Goal: Task Accomplishment & Management: Use online tool/utility

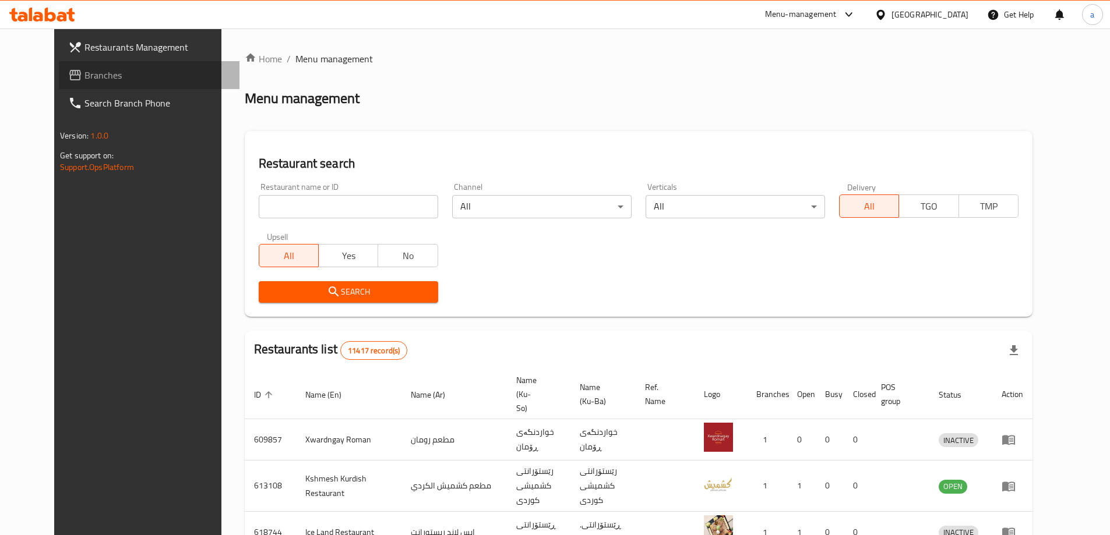
click at [84, 74] on span "Branches" at bounding box center [157, 75] width 146 height 14
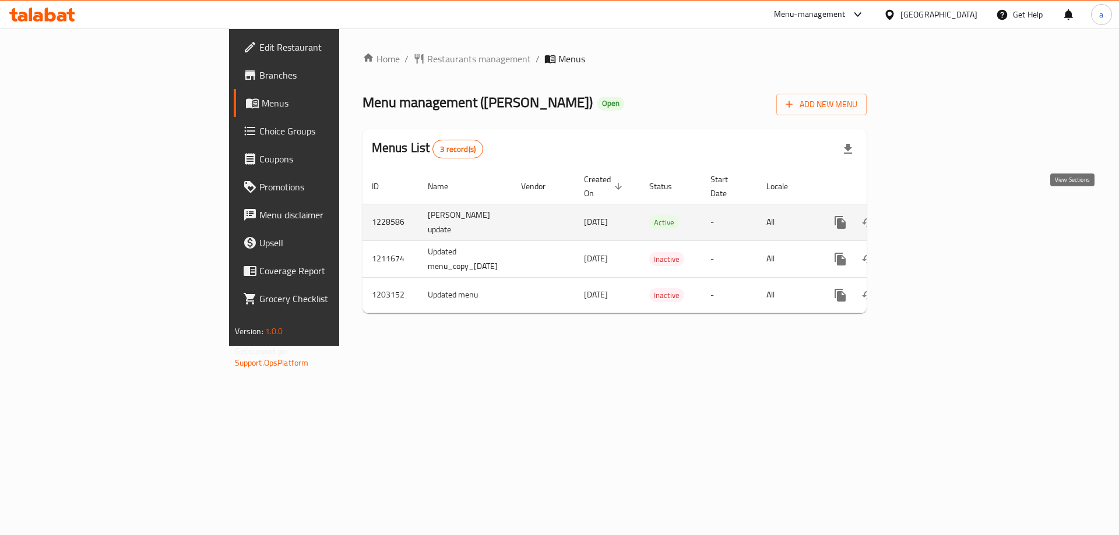
click at [931, 216] on icon "enhanced table" at bounding box center [924, 223] width 14 height 14
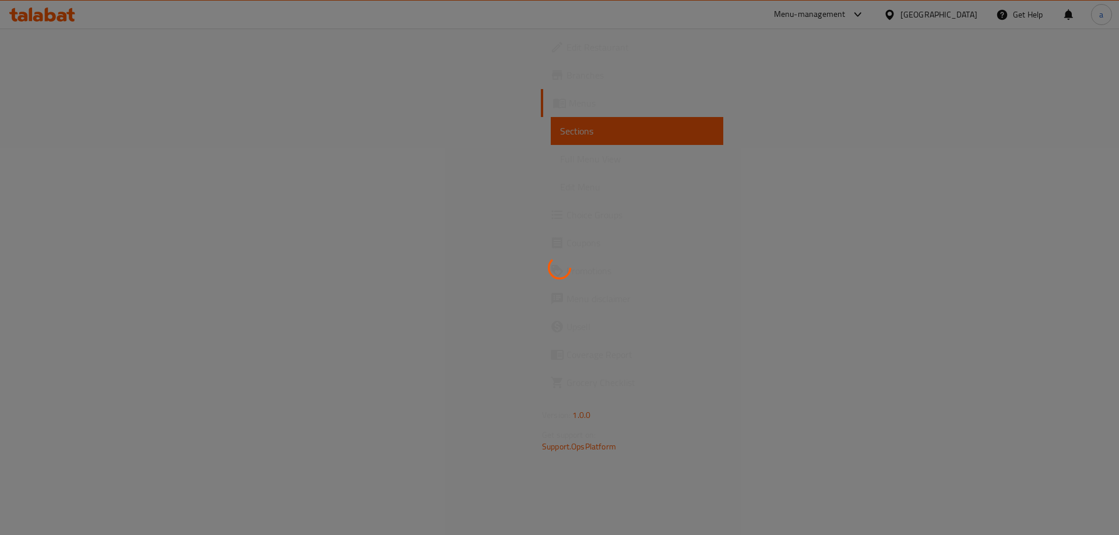
click at [75, 160] on div at bounding box center [559, 267] width 1119 height 535
click at [75, 156] on div at bounding box center [559, 267] width 1119 height 535
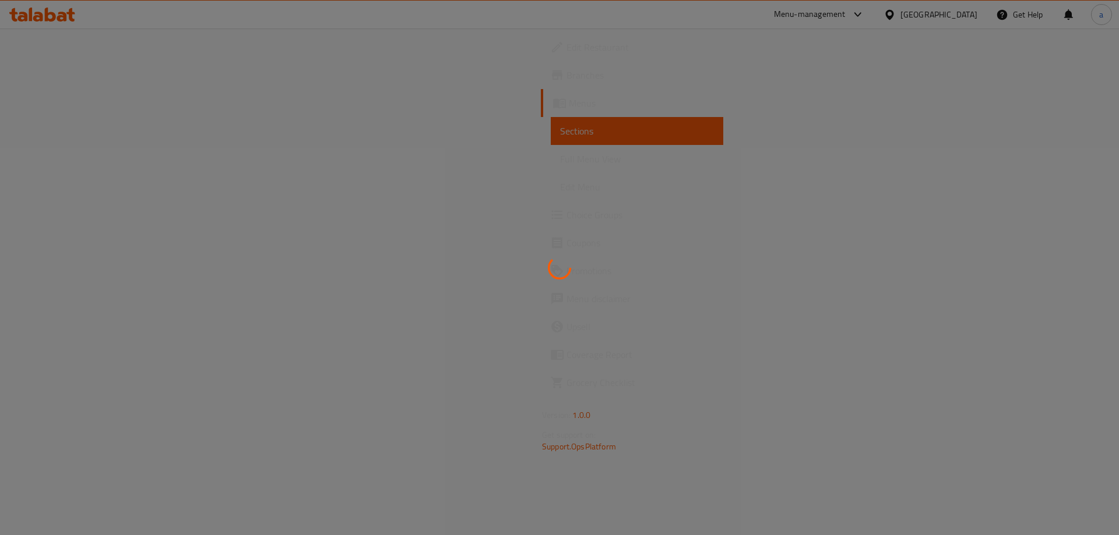
click at [75, 156] on div at bounding box center [559, 267] width 1119 height 535
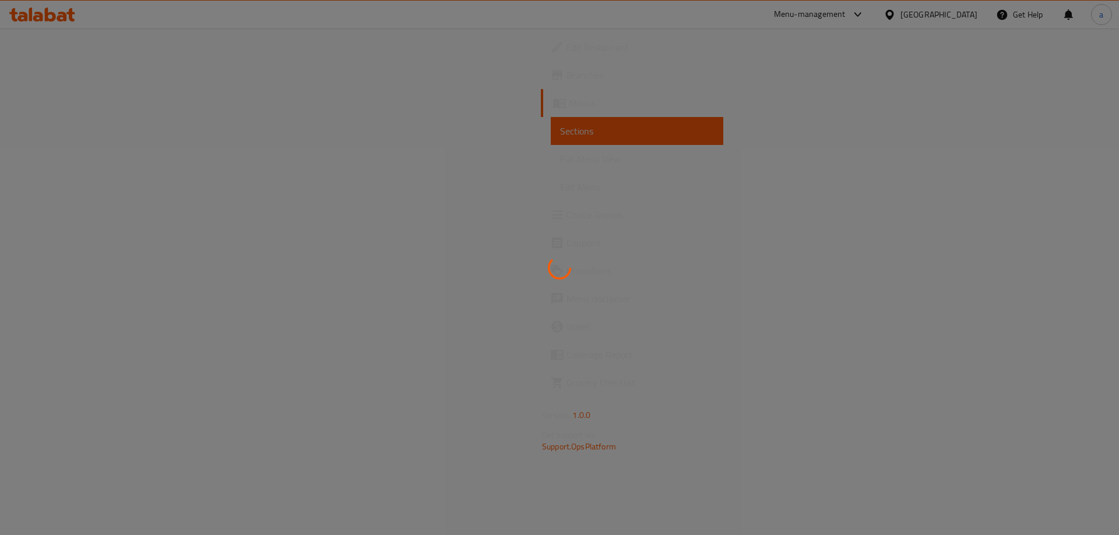
click at [75, 156] on div at bounding box center [559, 267] width 1119 height 535
click at [70, 163] on div at bounding box center [559, 267] width 1119 height 535
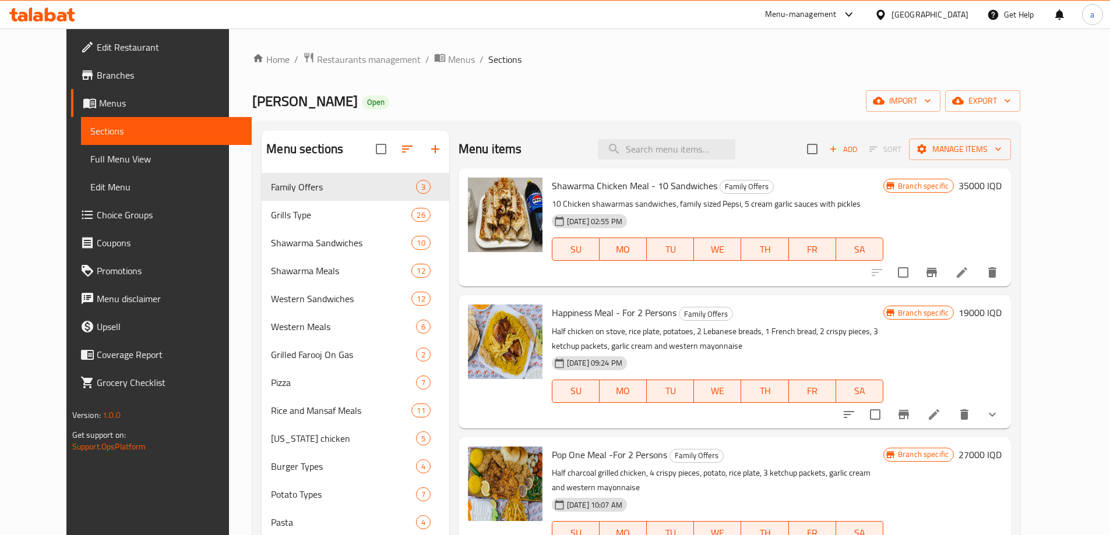
click at [90, 163] on span "Full Menu View" at bounding box center [166, 159] width 152 height 14
click at [90, 154] on span "Full Menu View" at bounding box center [166, 159] width 152 height 14
click at [96, 138] on link "Sections" at bounding box center [166, 131] width 171 height 28
click at [90, 160] on span "Full Menu View" at bounding box center [166, 159] width 152 height 14
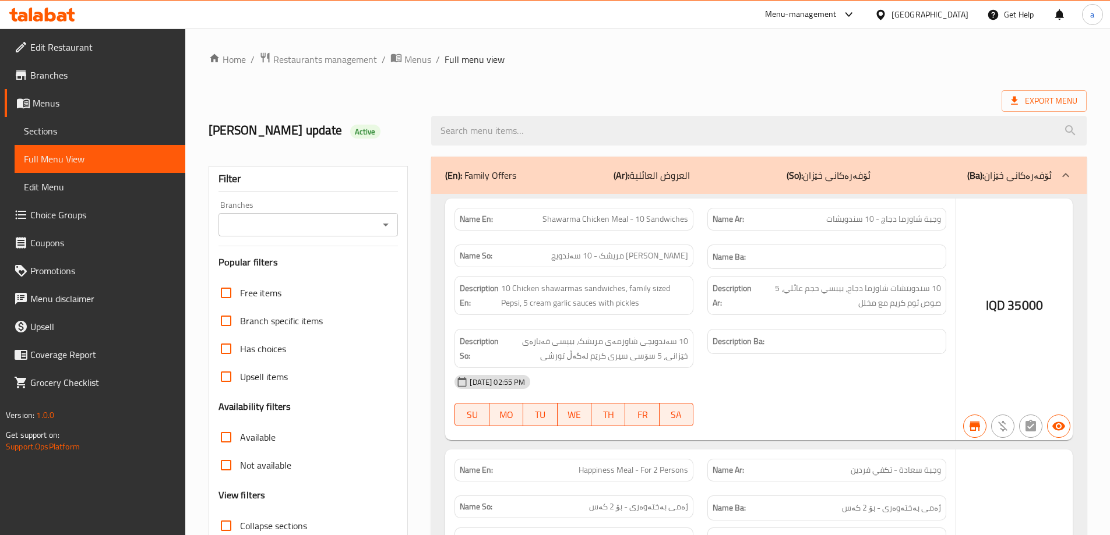
click at [372, 229] on input "Branches" at bounding box center [299, 225] width 154 height 16
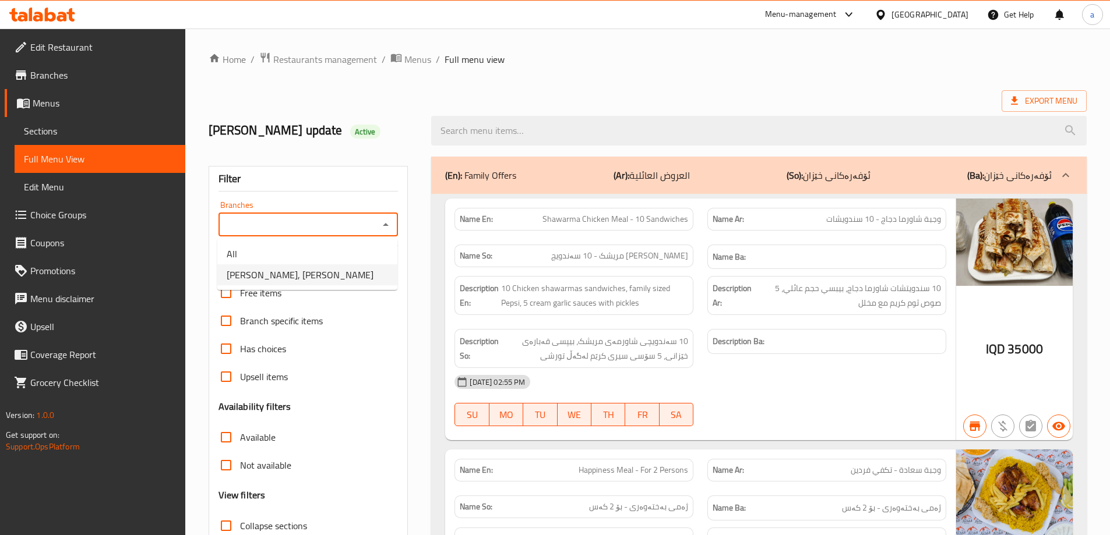
click at [374, 273] on li "Dhaif Almukhtar, Bakhtiary" at bounding box center [307, 275] width 180 height 21
type input "Dhaif Almukhtar, Bakhtiary"
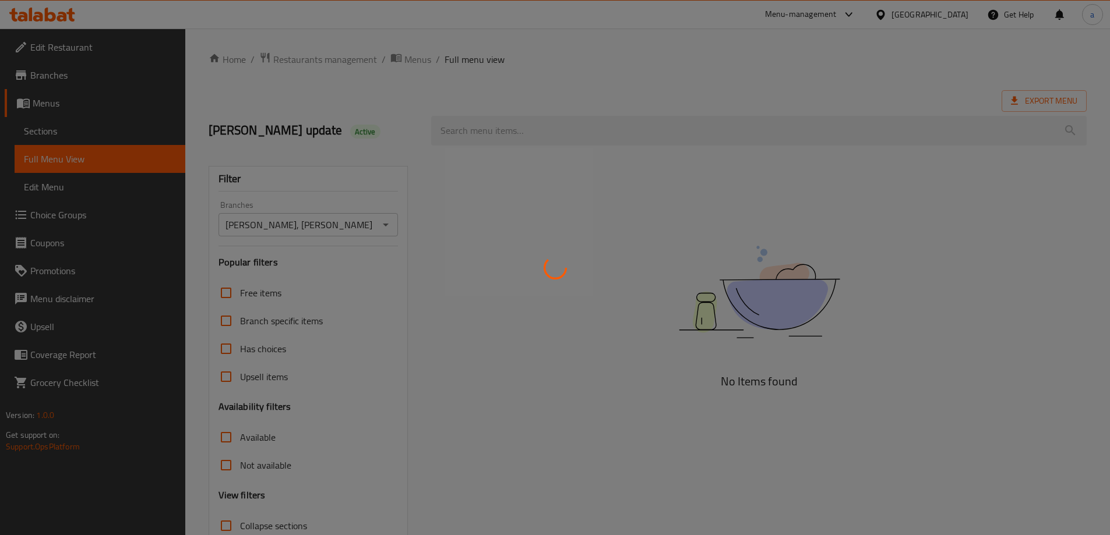
click at [499, 129] on div at bounding box center [555, 267] width 1110 height 535
click at [520, 127] on div at bounding box center [555, 267] width 1110 height 535
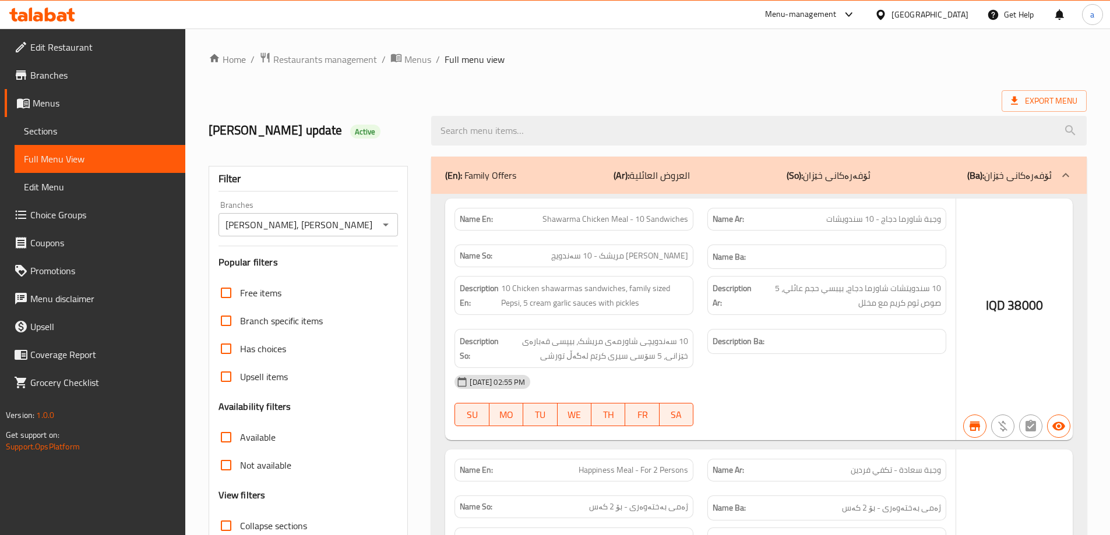
click at [573, 126] on input "search" at bounding box center [759, 131] width 656 height 30
click at [573, 131] on input "search" at bounding box center [759, 131] width 656 height 30
click at [513, 138] on input "search" at bounding box center [759, 131] width 656 height 30
click at [481, 121] on input "search" at bounding box center [759, 131] width 656 height 30
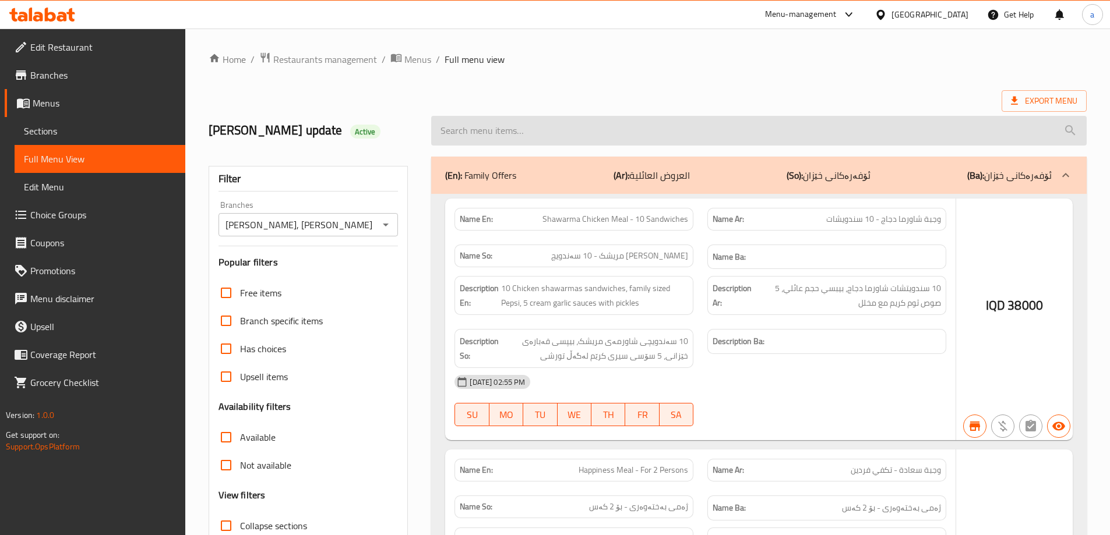
click at [724, 142] on div at bounding box center [759, 131] width 670 height 44
click at [762, 121] on input "search" at bounding box center [759, 131] width 656 height 30
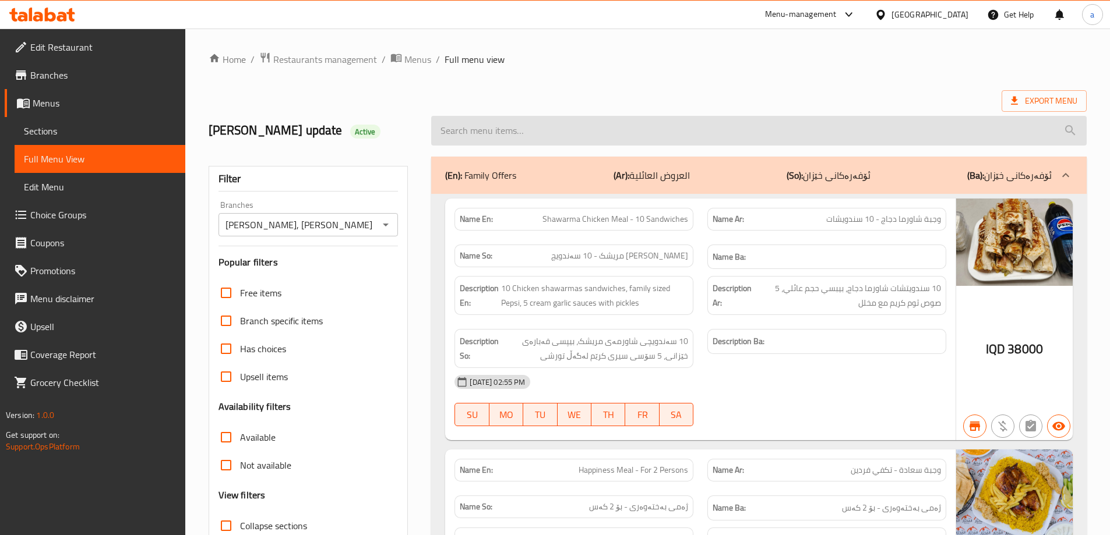
click at [675, 135] on input "search" at bounding box center [759, 131] width 656 height 30
paste input "Lahm Bi Ajin - 1 Piece"
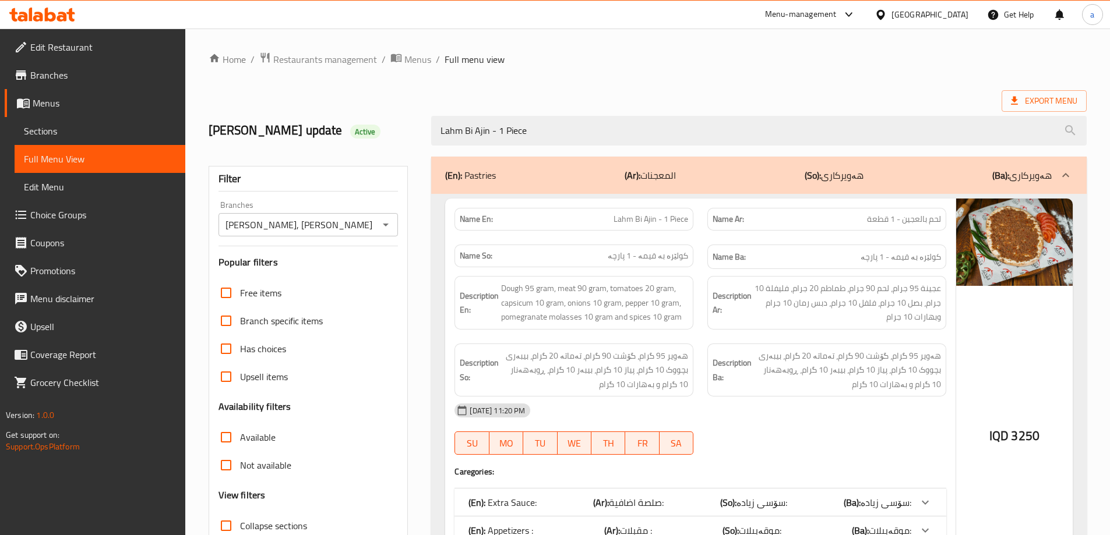
type input "Lahm Bi Ajin - 1 Piece"
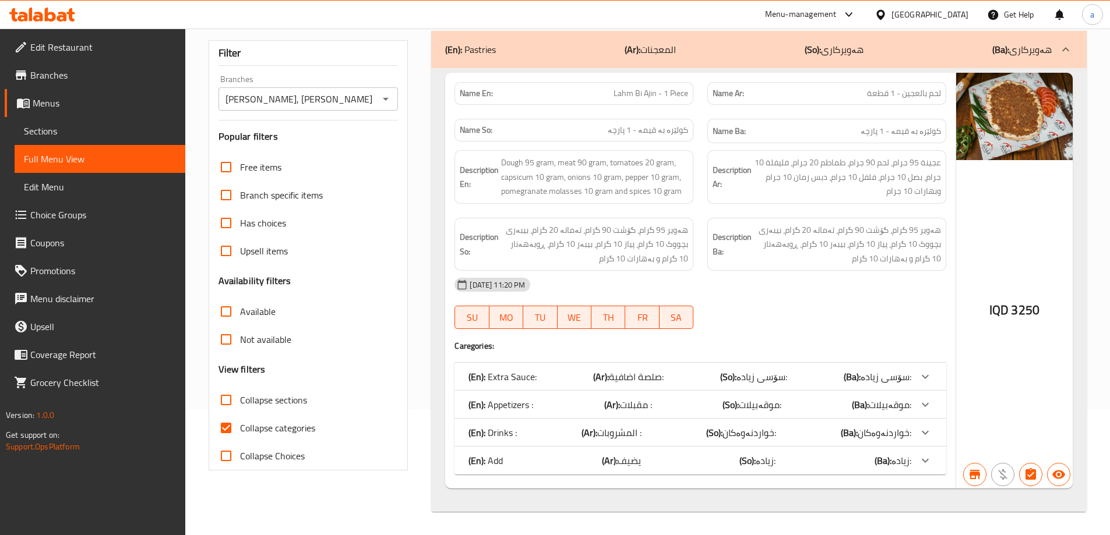
click at [913, 377] on div at bounding box center [925, 377] width 28 height 28
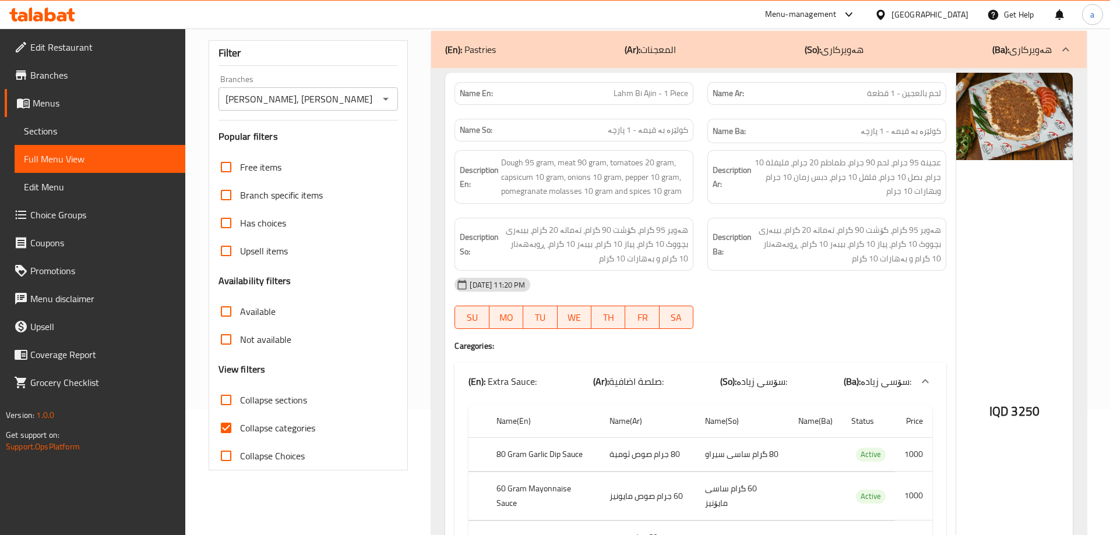
scroll to position [301, 0]
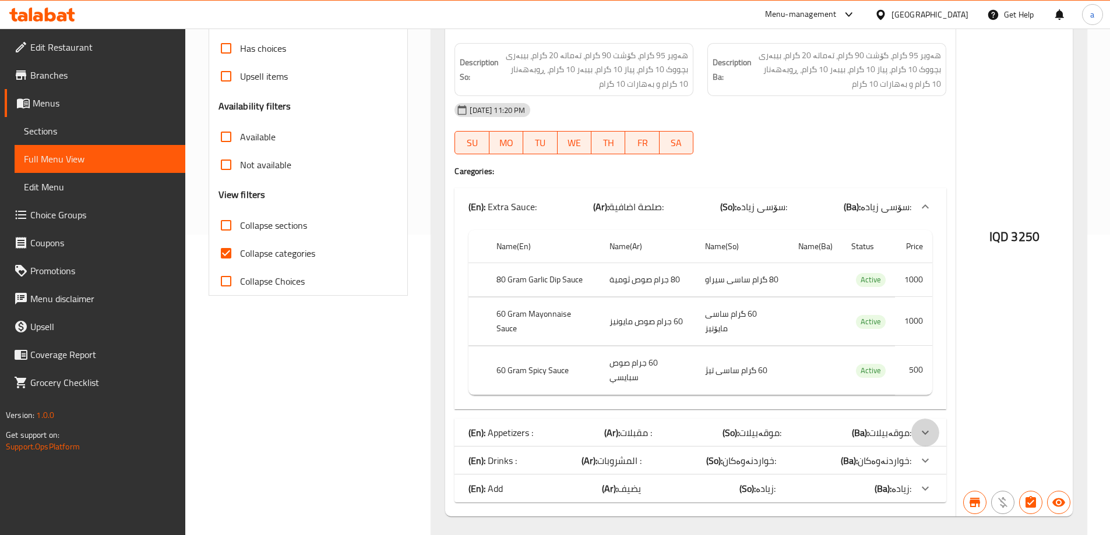
click at [927, 428] on icon at bounding box center [925, 433] width 14 height 14
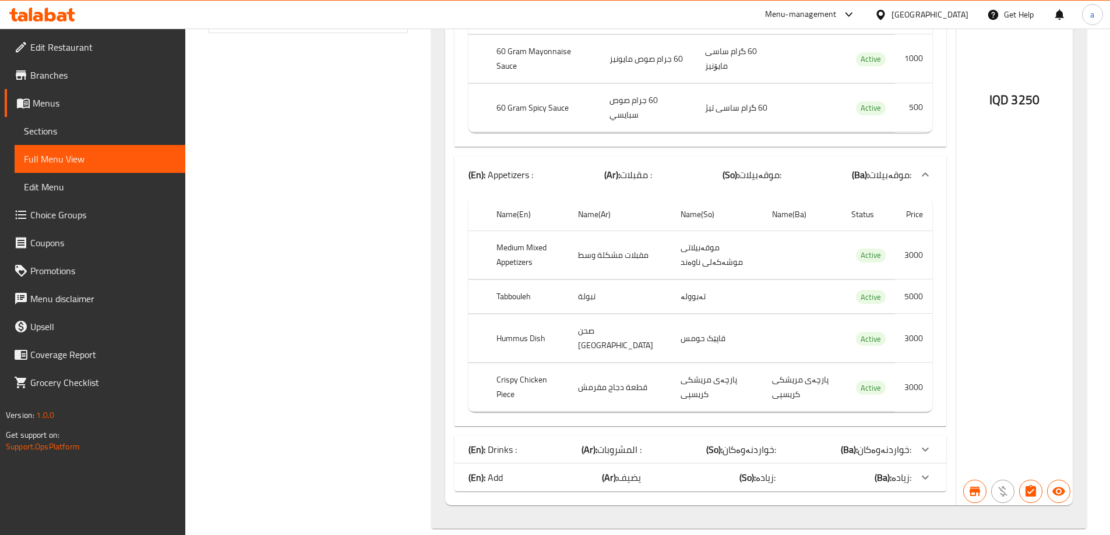
scroll to position [566, 0]
click at [924, 440] on icon at bounding box center [925, 447] width 14 height 14
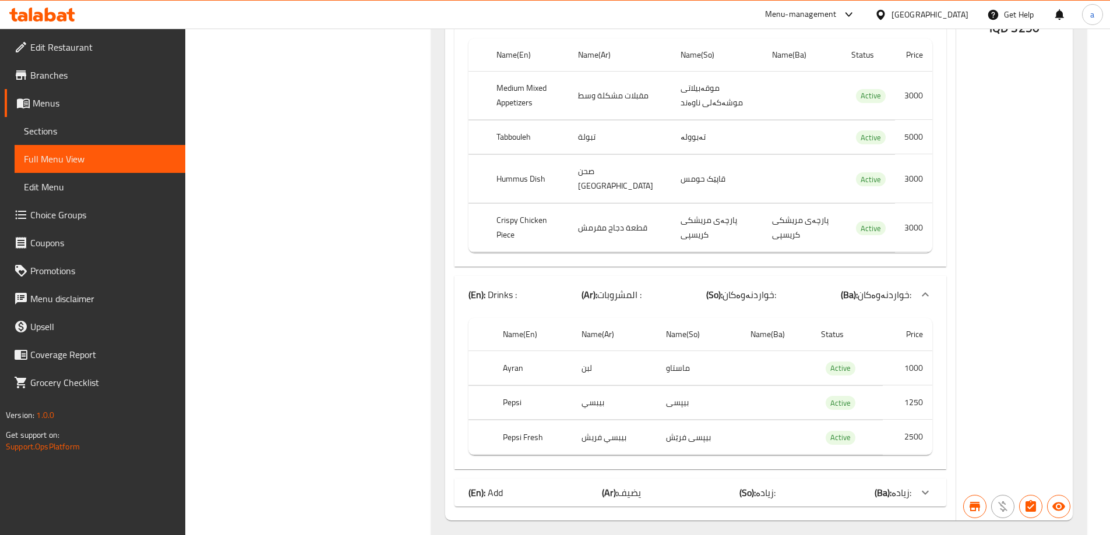
scroll to position [741, 0]
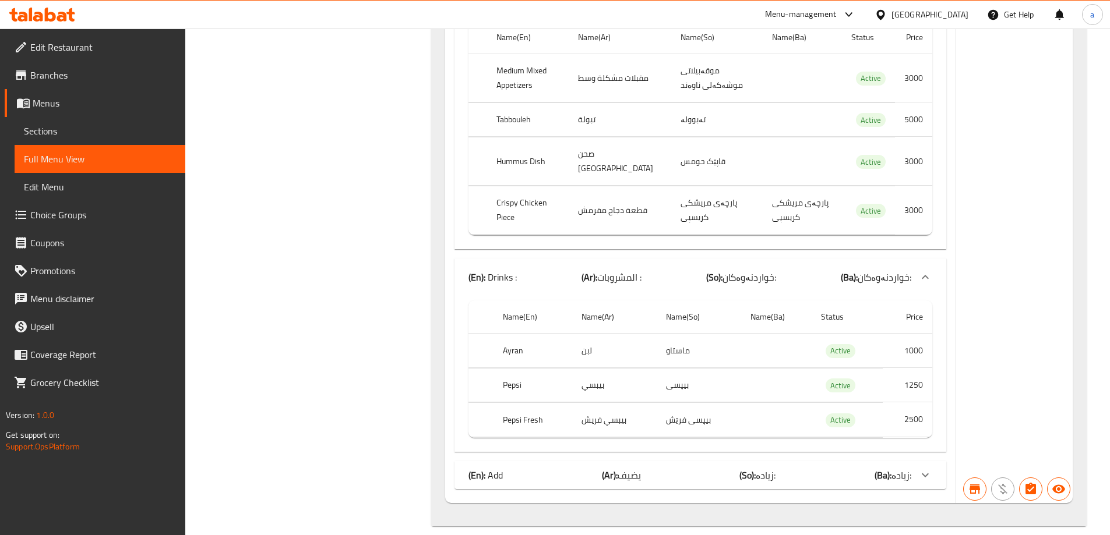
click at [924, 468] on icon at bounding box center [925, 475] width 14 height 14
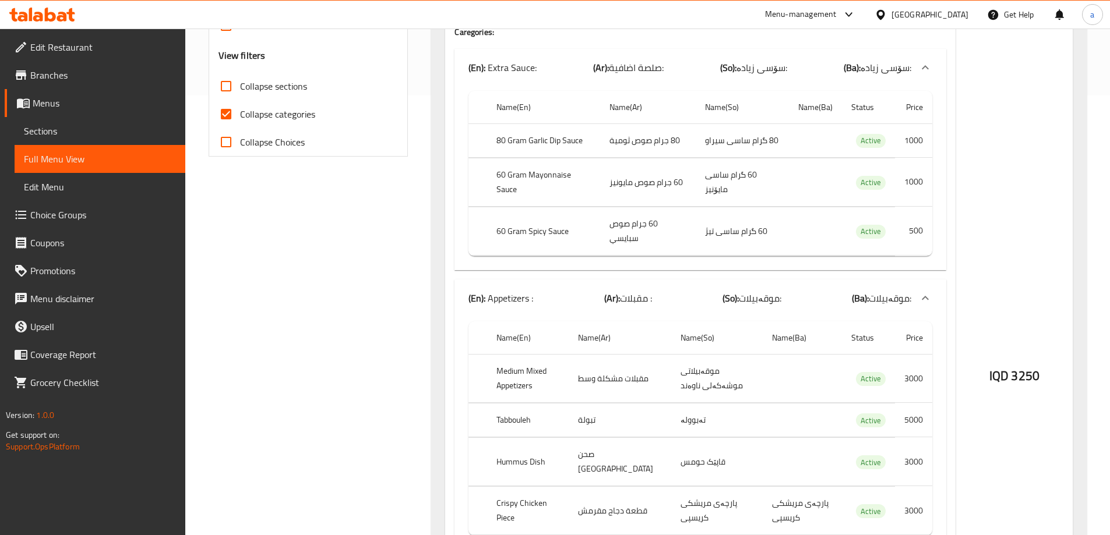
scroll to position [699, 0]
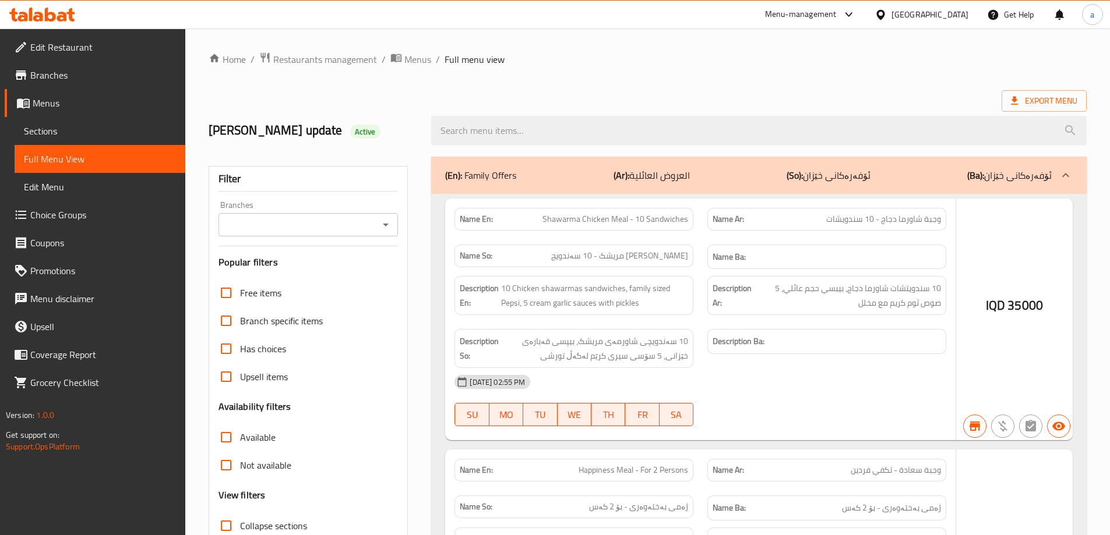
click at [380, 226] on div at bounding box center [555, 267] width 1110 height 535
click at [385, 226] on div at bounding box center [555, 267] width 1110 height 535
click at [389, 225] on div at bounding box center [555, 267] width 1110 height 535
click at [386, 225] on div at bounding box center [555, 267] width 1110 height 535
click at [411, 148] on div at bounding box center [555, 267] width 1110 height 535
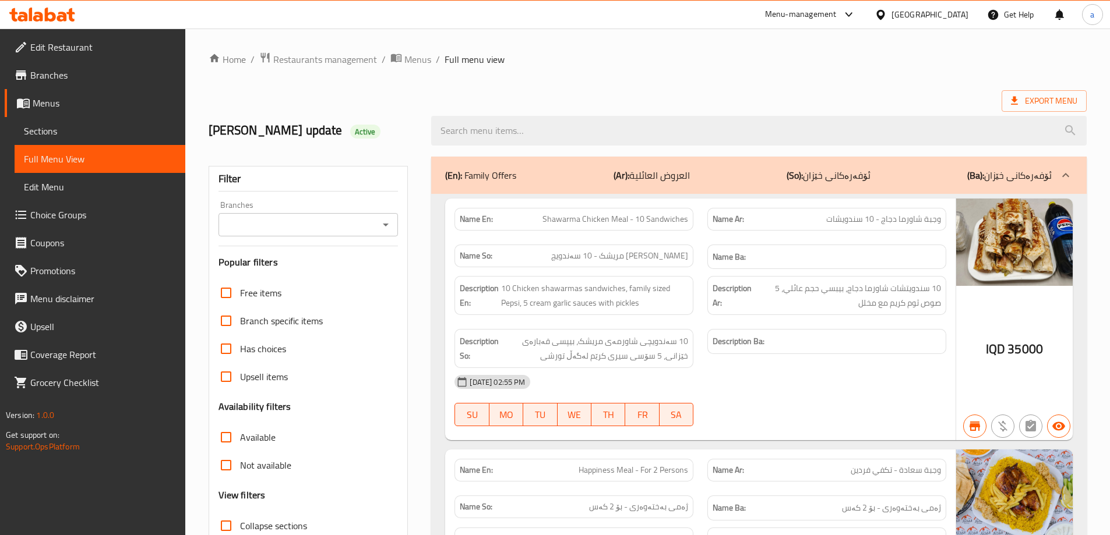
drag, startPoint x: 390, startPoint y: 104, endPoint x: 374, endPoint y: 141, distance: 40.7
click at [374, 137] on h2 "lara's update Active" at bounding box center [313, 130] width 209 height 17
click at [376, 234] on div "Branches" at bounding box center [309, 224] width 180 height 23
click at [382, 220] on icon "Open" at bounding box center [386, 225] width 14 height 14
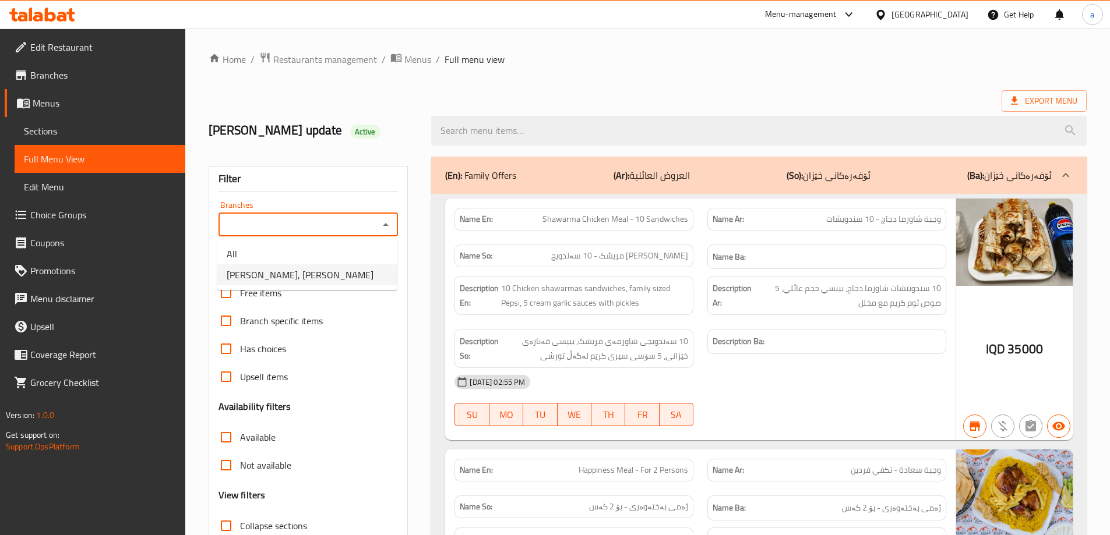
click at [338, 270] on li "Dhaif Almukhtar, Bakhtiary" at bounding box center [307, 275] width 180 height 21
type input "Dhaif Almukhtar, Bakhtiary"
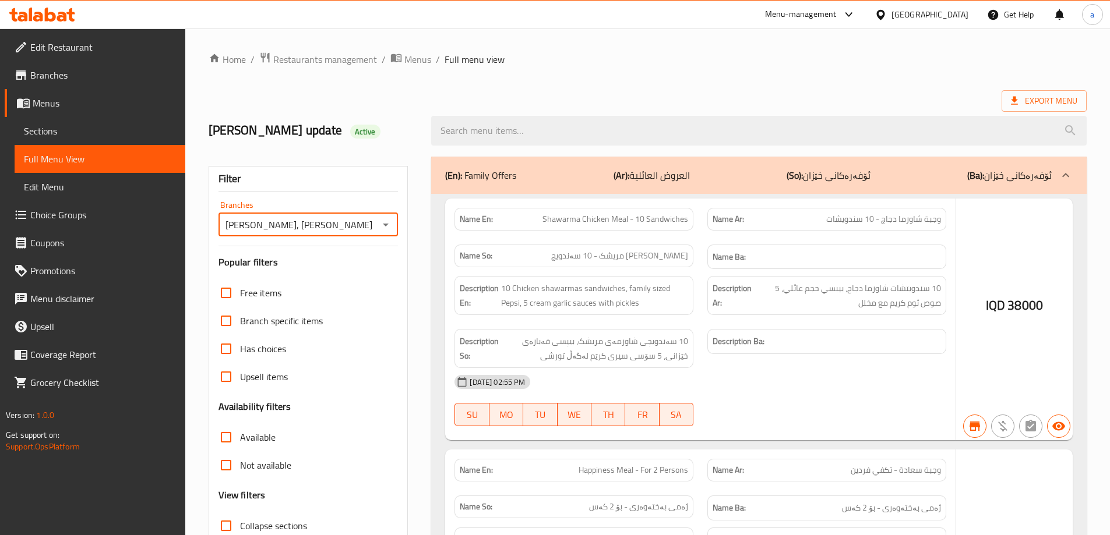
click at [510, 126] on div at bounding box center [555, 267] width 1110 height 535
click at [513, 133] on div at bounding box center [555, 267] width 1110 height 535
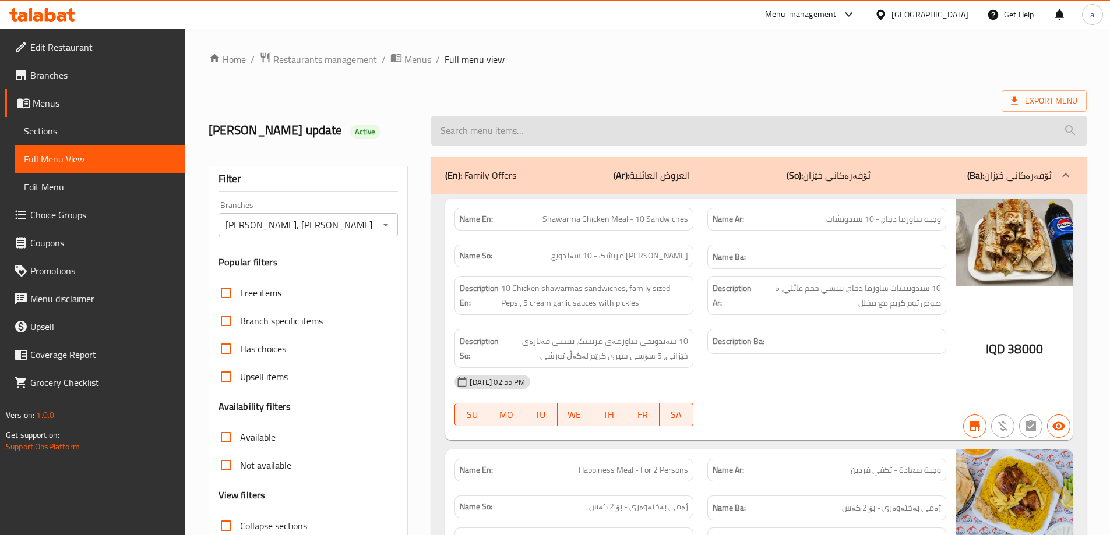
click at [556, 125] on input "search" at bounding box center [759, 131] width 656 height 30
paste input "Lahm Bi Ajin - 1 Piece"
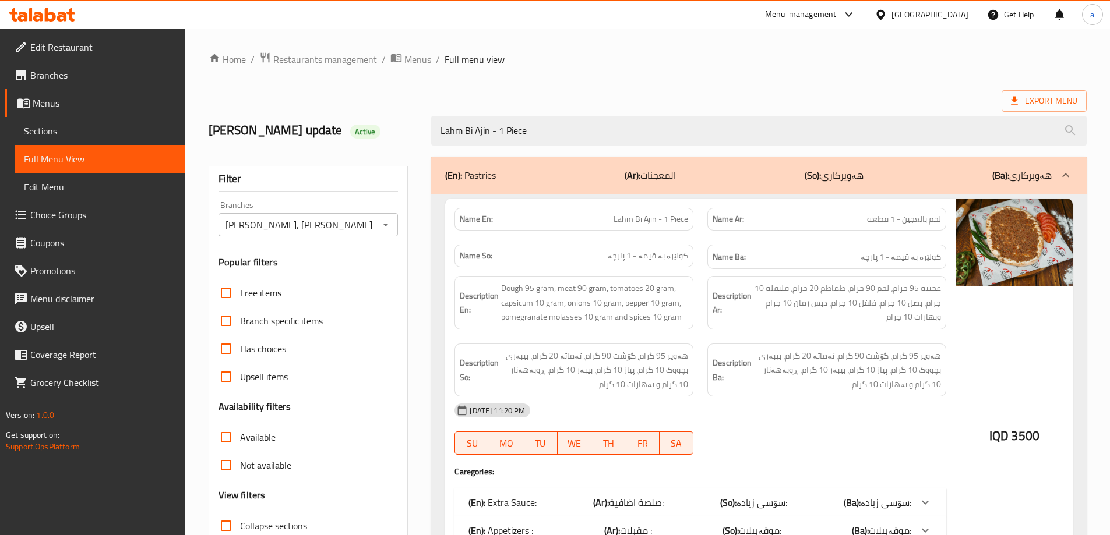
type input "Lahm Bi Ajin - 1 Piece"
click at [878, 85] on div "Home / Restaurants management / Menus / Full menu view Export Menu lara's updat…" at bounding box center [648, 345] width 878 height 586
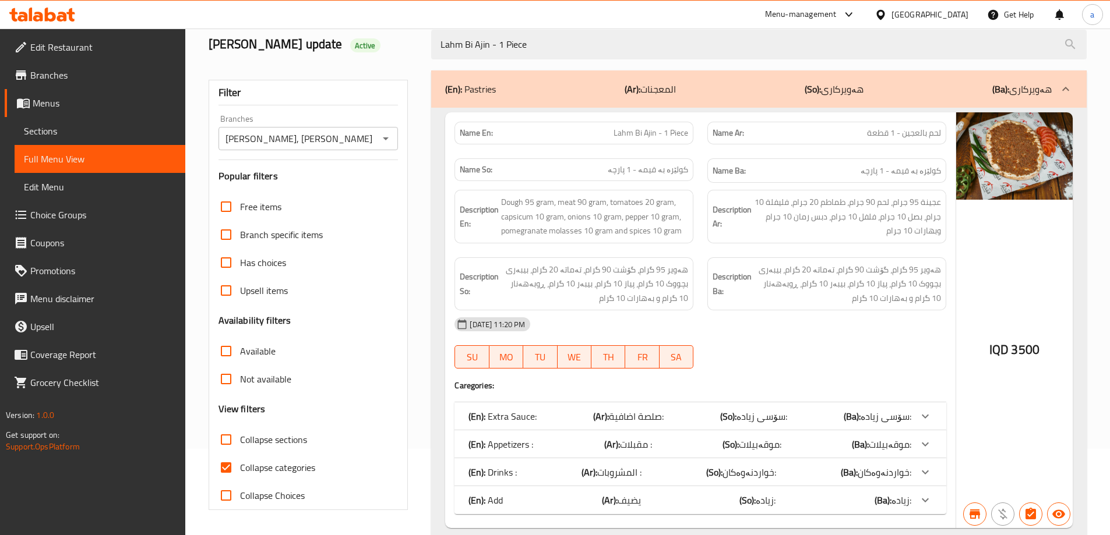
scroll to position [126, 0]
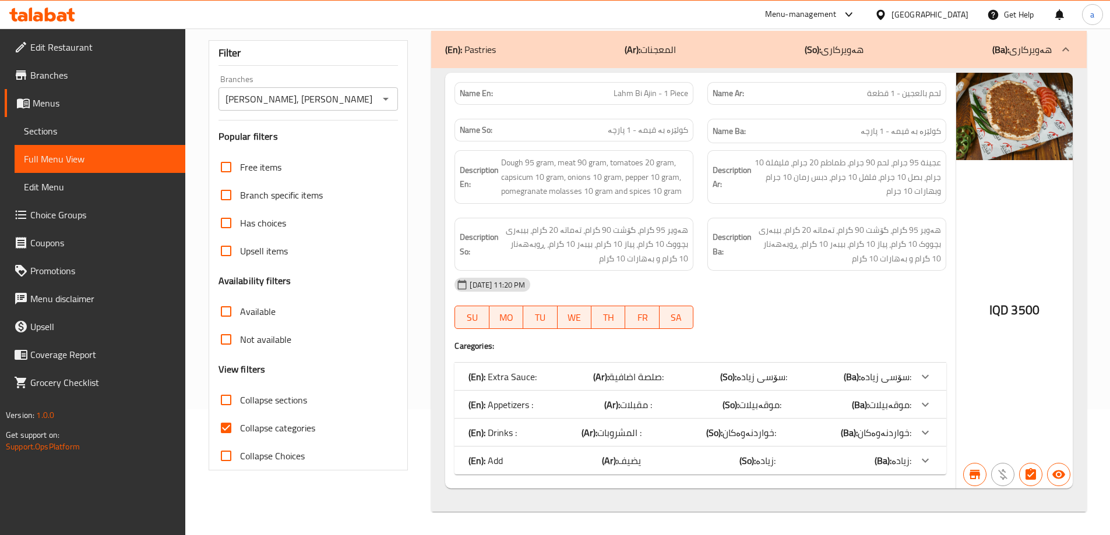
click at [297, 429] on span "Collapse categories" at bounding box center [277, 428] width 75 height 14
click at [240, 429] on input "Collapse categories" at bounding box center [226, 428] width 28 height 28
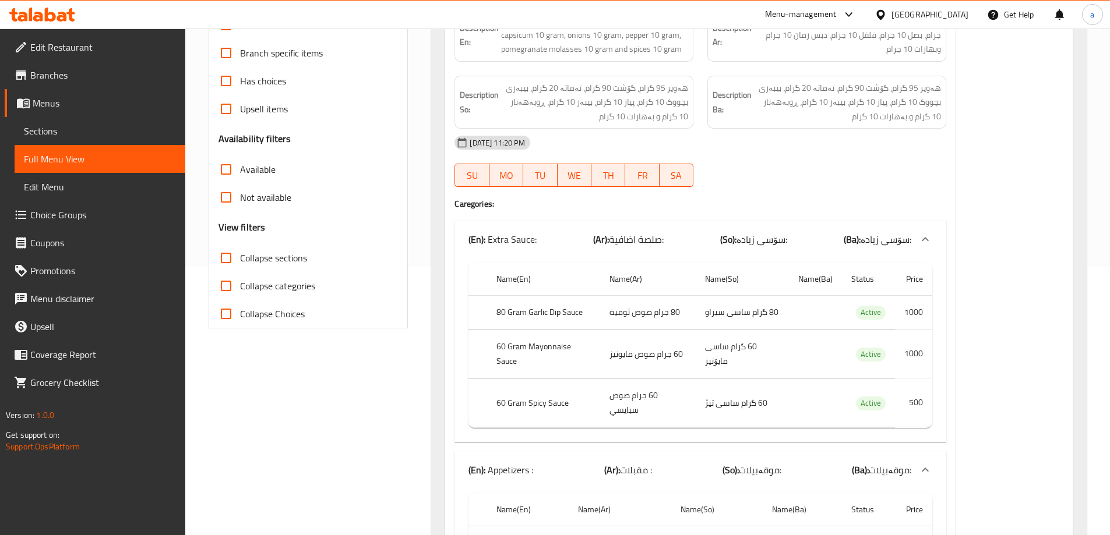
scroll to position [301, 0]
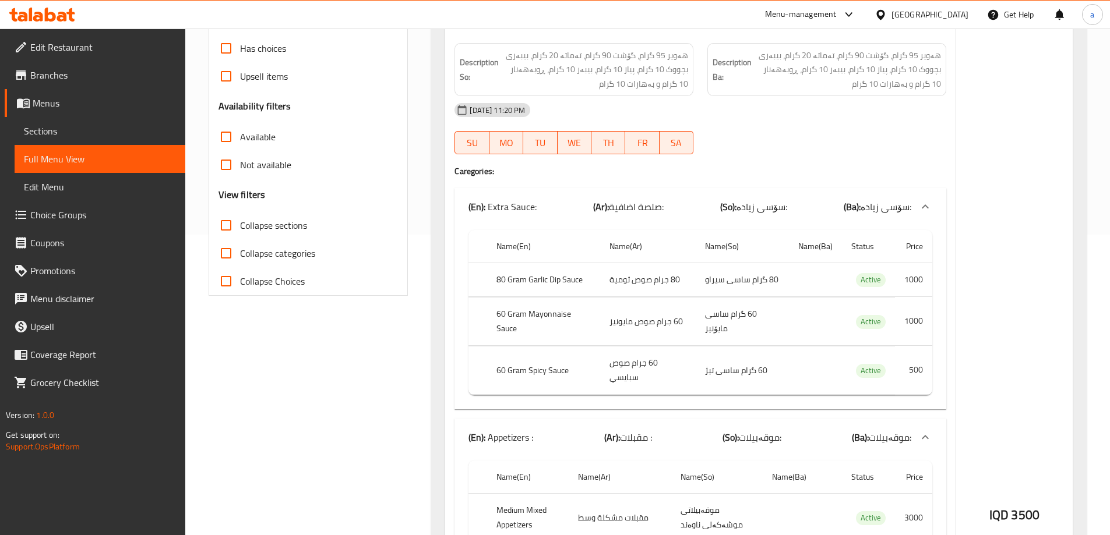
click at [229, 249] on input "Collapse categories" at bounding box center [226, 253] width 28 height 28
checkbox input "true"
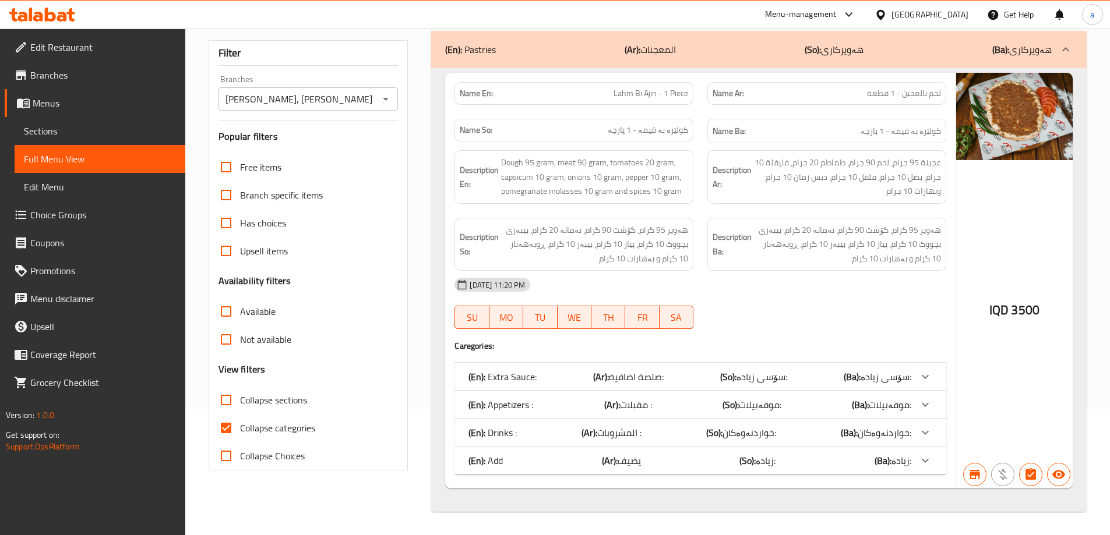
scroll to position [0, 0]
